Goal: Task Accomplishment & Management: Manage account settings

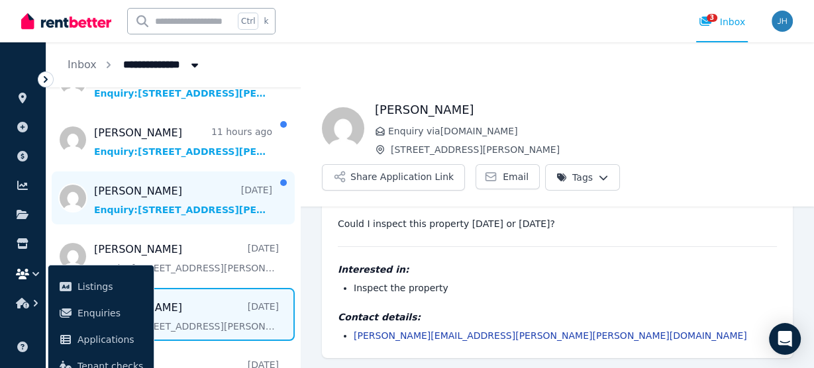
scroll to position [106, 0]
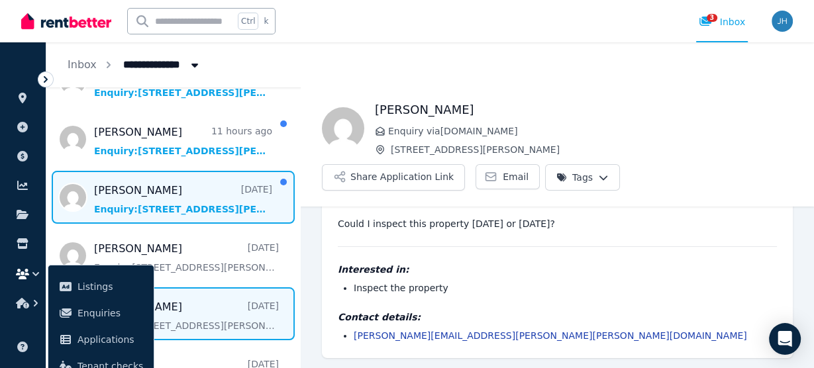
click at [184, 189] on span "Message list" at bounding box center [173, 197] width 254 height 53
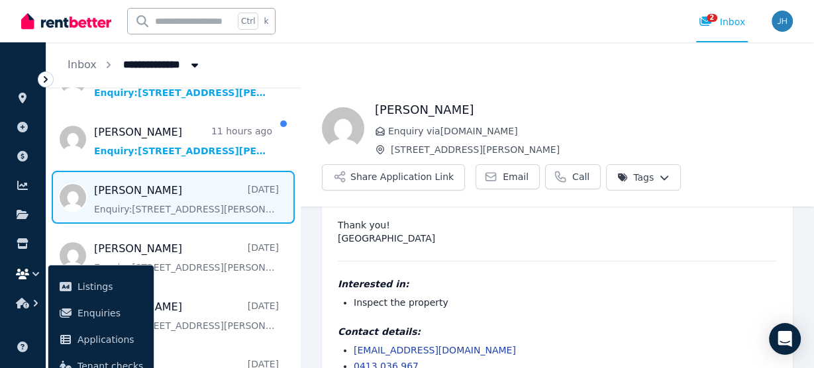
scroll to position [125, 0]
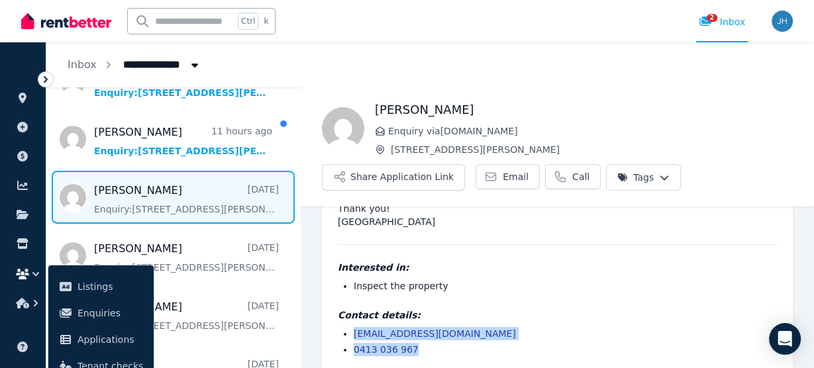
drag, startPoint x: 417, startPoint y: 337, endPoint x: 341, endPoint y: 320, distance: 77.5
click at [333, 320] on div "[PERSON_NAME] wrote [DATE] 3:05 pm on [DATE] Hi there, I’d love to inspect this…" at bounding box center [557, 232] width 471 height 279
copy ul "[EMAIL_ADDRESS][DOMAIN_NAME] 0413 036 967"
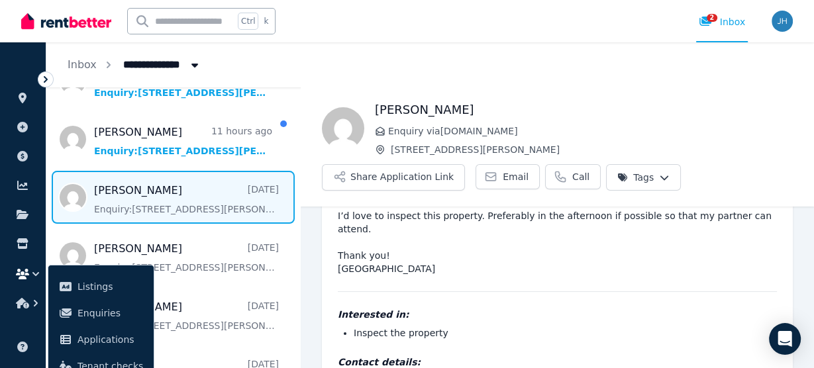
scroll to position [72, 0]
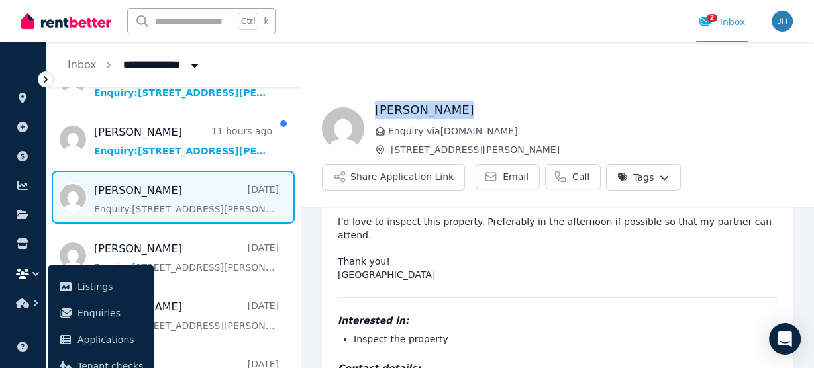
drag, startPoint x: 468, startPoint y: 111, endPoint x: 376, endPoint y: 113, distance: 92.8
click at [376, 113] on h1 "[PERSON_NAME]" at bounding box center [584, 110] width 418 height 19
copy h1 "[PERSON_NAME]"
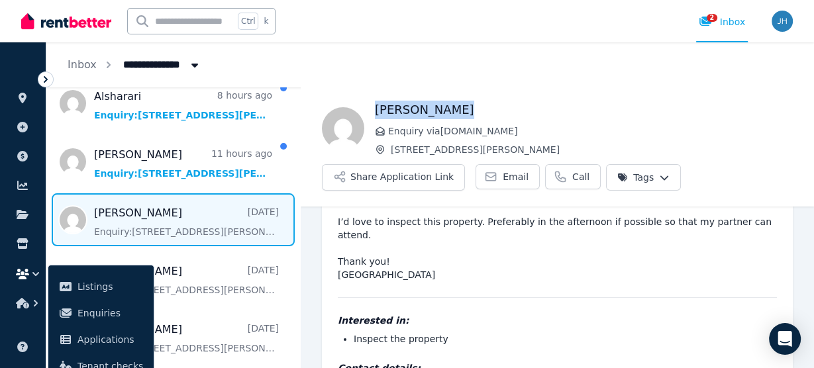
scroll to position [0, 0]
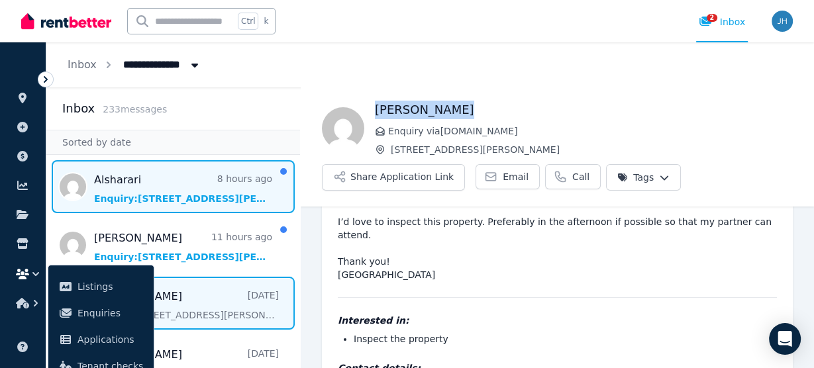
click at [189, 190] on span "Message list" at bounding box center [173, 186] width 254 height 53
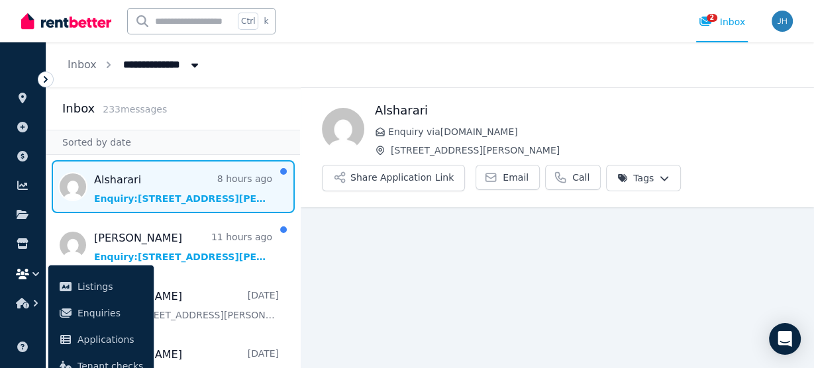
scroll to position [35, 0]
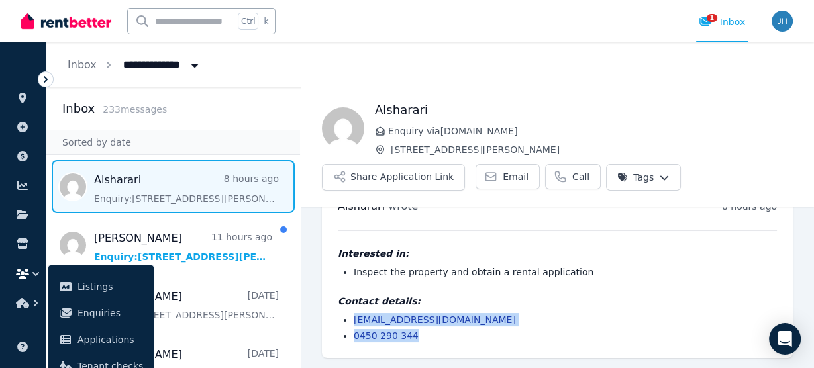
drag, startPoint x: 425, startPoint y: 338, endPoint x: 350, endPoint y: 319, distance: 77.3
click at [350, 319] on ul "[EMAIL_ADDRESS][DOMAIN_NAME] 0450 290 344" at bounding box center [557, 327] width 439 height 29
copy ul "[EMAIL_ADDRESS][DOMAIN_NAME] 0450 290 344"
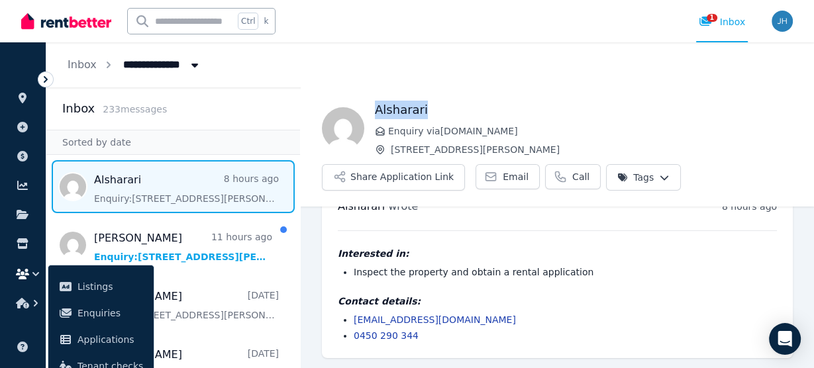
drag, startPoint x: 431, startPoint y: 110, endPoint x: 376, endPoint y: 107, distance: 55.7
click at [376, 107] on h1 "Alsharari" at bounding box center [584, 110] width 418 height 19
copy h1 "Alsharari"
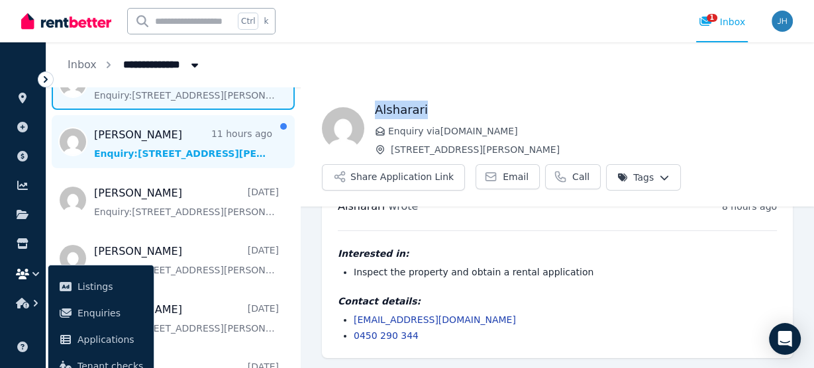
scroll to position [106, 0]
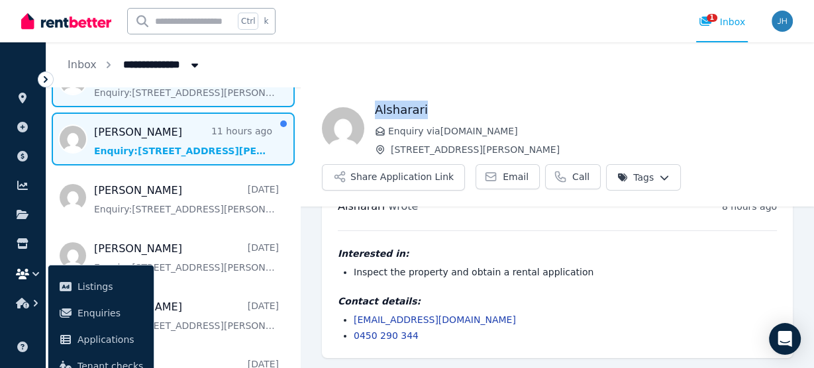
click at [191, 142] on span "Message list" at bounding box center [173, 139] width 254 height 53
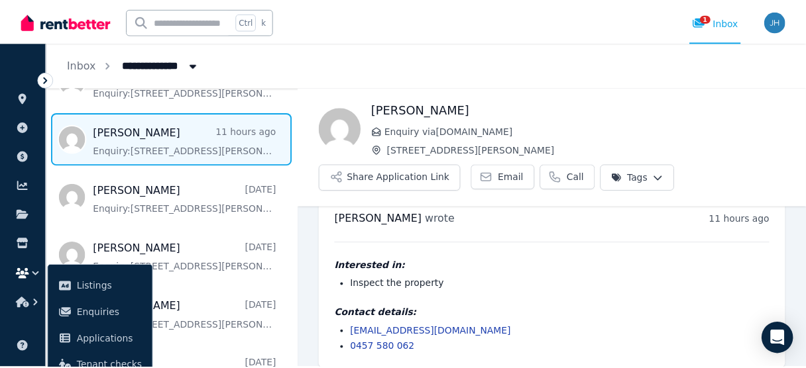
scroll to position [35, 0]
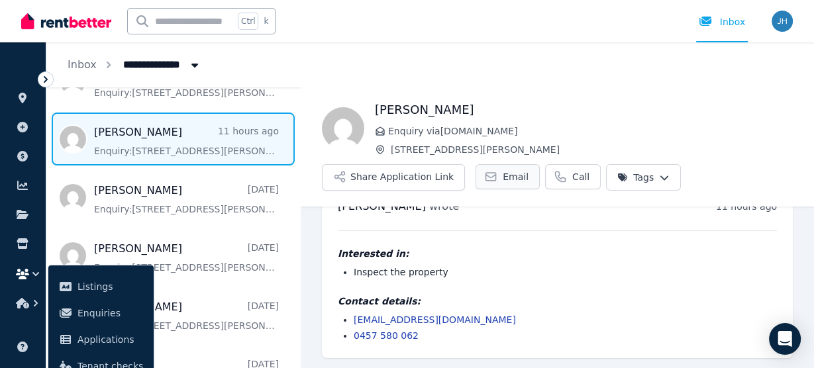
click at [503, 176] on span "Email" at bounding box center [516, 176] width 26 height 13
click at [48, 80] on icon at bounding box center [45, 79] width 13 height 13
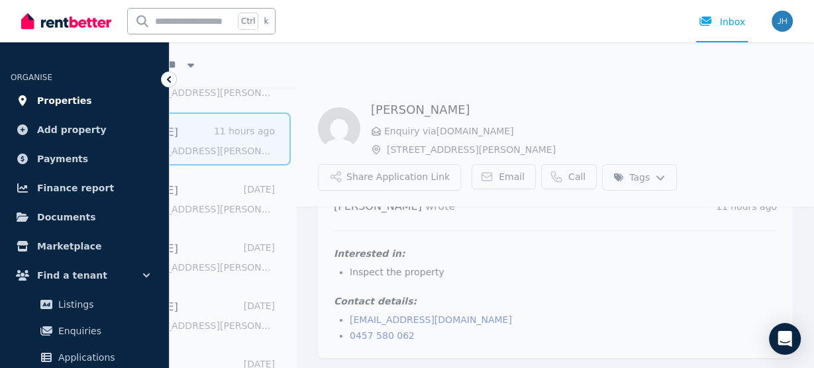
click at [58, 103] on span "Properties" at bounding box center [64, 101] width 55 height 16
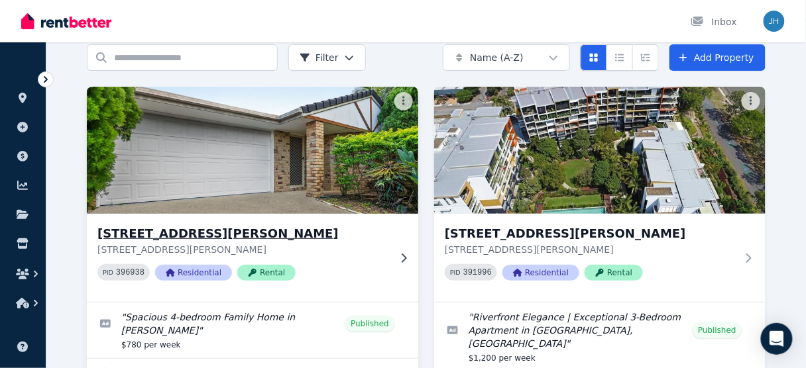
scroll to position [53, 0]
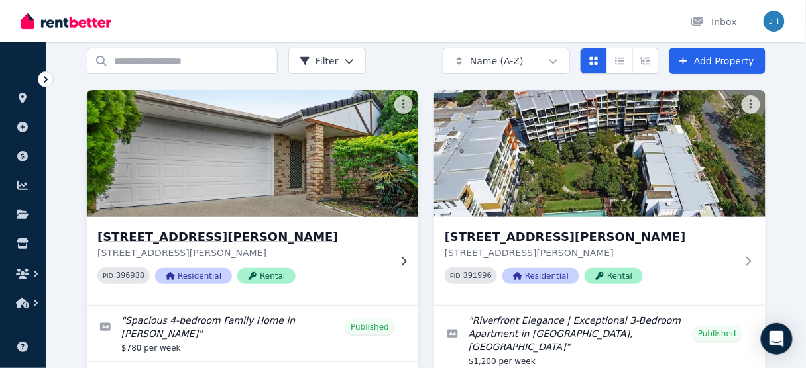
click at [347, 113] on img at bounding box center [253, 154] width 348 height 134
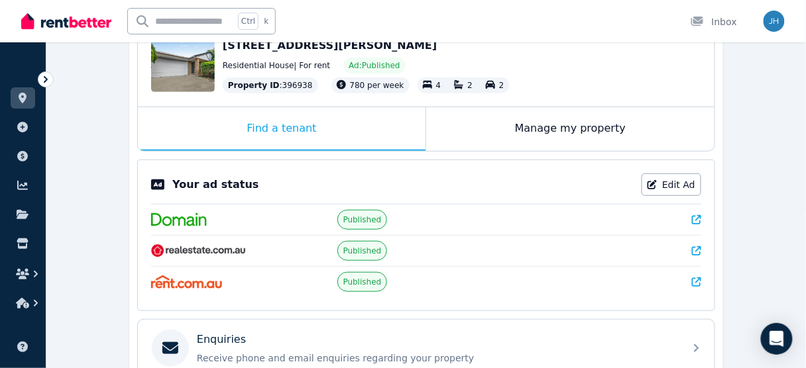
scroll to position [159, 0]
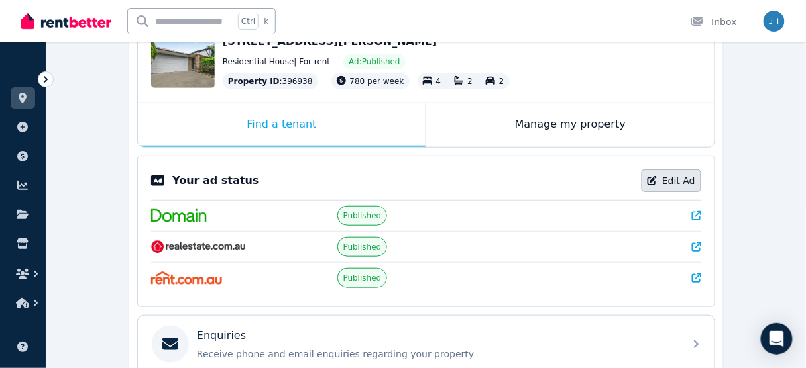
click at [678, 181] on link "Edit Ad" at bounding box center [671, 181] width 60 height 23
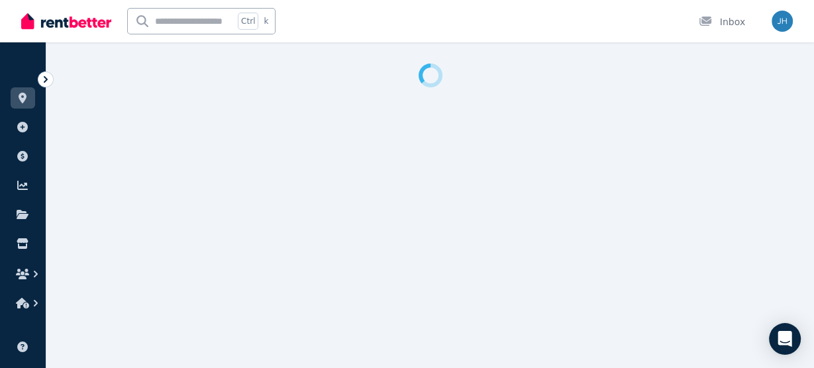
select select "**********"
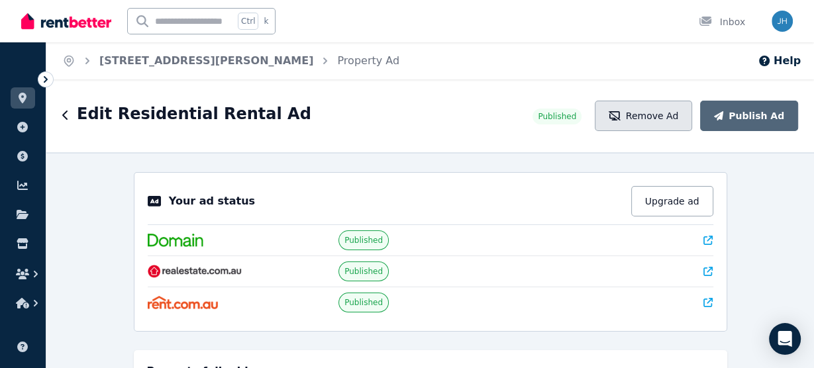
click at [670, 118] on button "Remove Ad" at bounding box center [643, 116] width 97 height 30
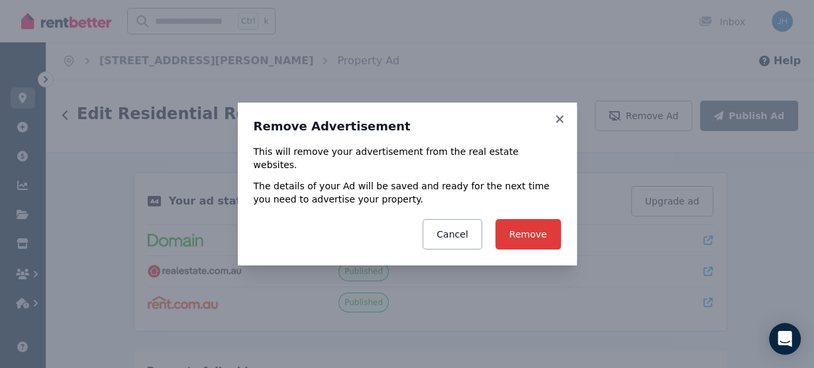
click at [533, 231] on button "Remove" at bounding box center [529, 234] width 66 height 30
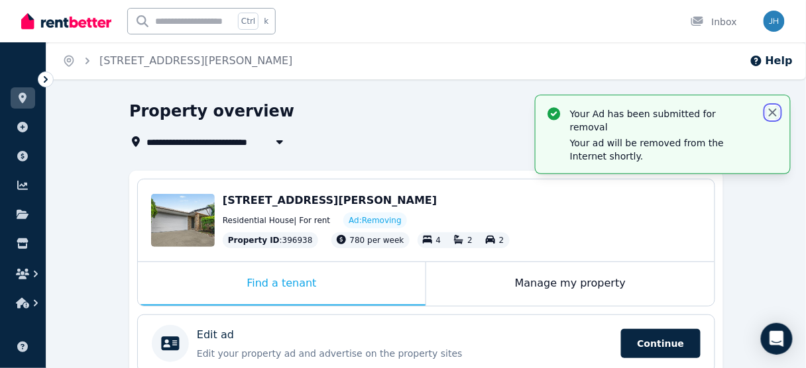
click at [773, 113] on icon "button" at bounding box center [773, 113] width 8 height 8
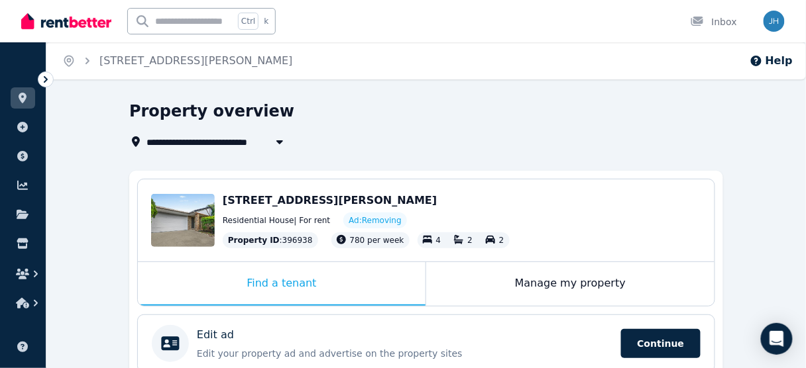
click at [40, 78] on icon at bounding box center [45, 79] width 13 height 13
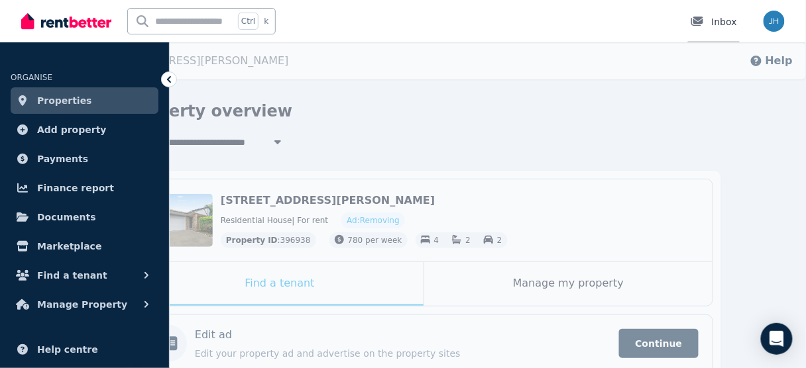
click at [711, 22] on div at bounding box center [700, 21] width 21 height 13
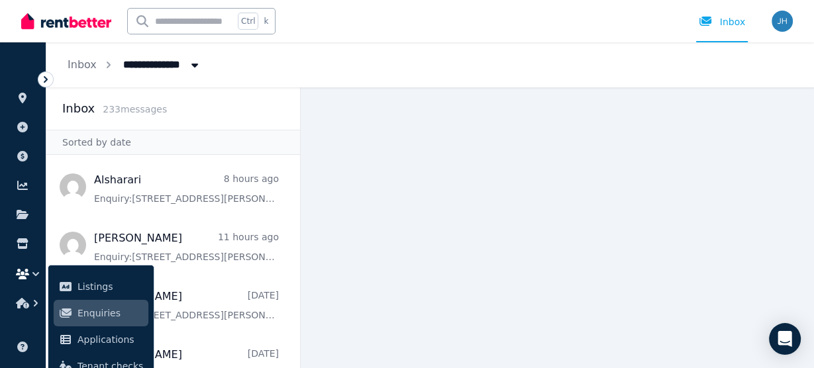
click at [44, 78] on icon at bounding box center [45, 79] width 13 height 13
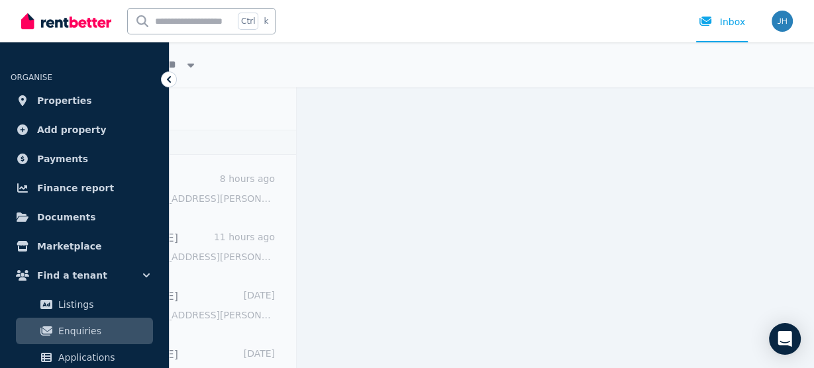
click at [419, 127] on main at bounding box center [555, 227] width 517 height 281
click at [172, 77] on icon at bounding box center [168, 79] width 13 height 13
